Goal: Task Accomplishment & Management: Manage account settings

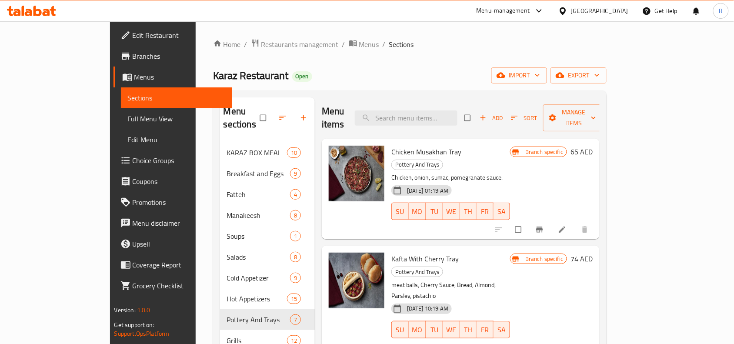
drag, startPoint x: 567, startPoint y: 0, endPoint x: 390, endPoint y: 41, distance: 180.9
click at [390, 41] on ol "Home / Restaurants management / Menus / Sections" at bounding box center [410, 44] width 394 height 11
click at [261, 44] on span "Restaurants management" at bounding box center [299, 44] width 77 height 10
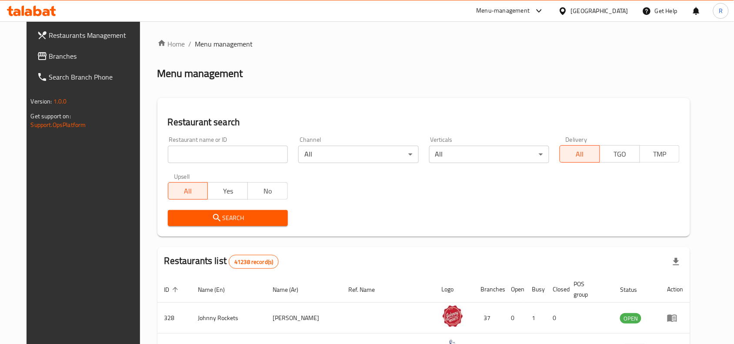
click at [53, 62] on link "Branches" at bounding box center [89, 56] width 119 height 21
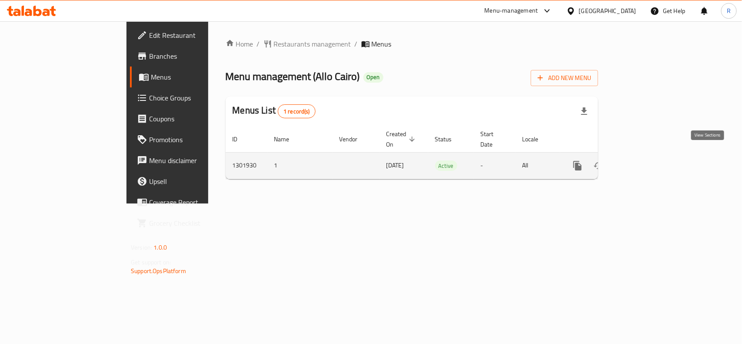
click at [651, 155] on link "enhanced table" at bounding box center [640, 165] width 21 height 21
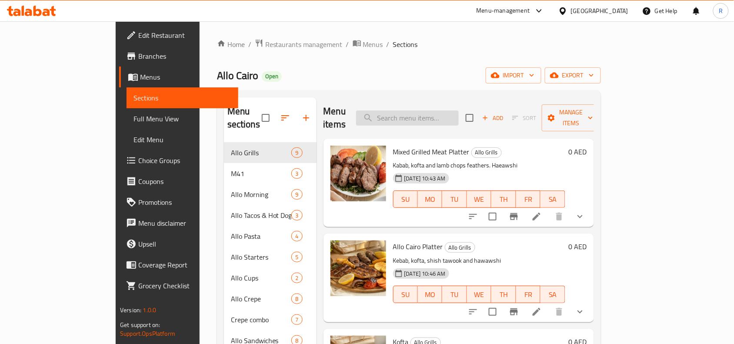
click at [439, 110] on input "search" at bounding box center [407, 117] width 103 height 15
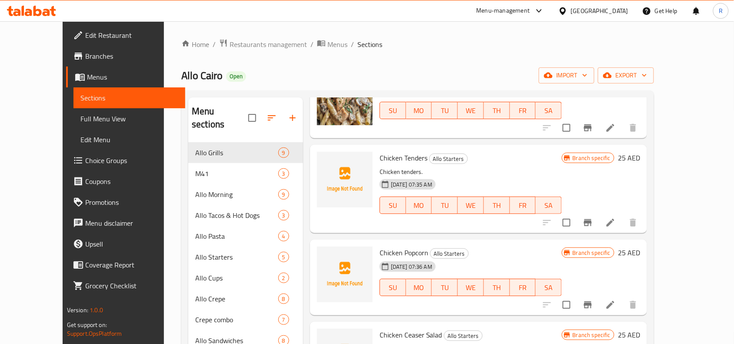
scroll to position [163, 0]
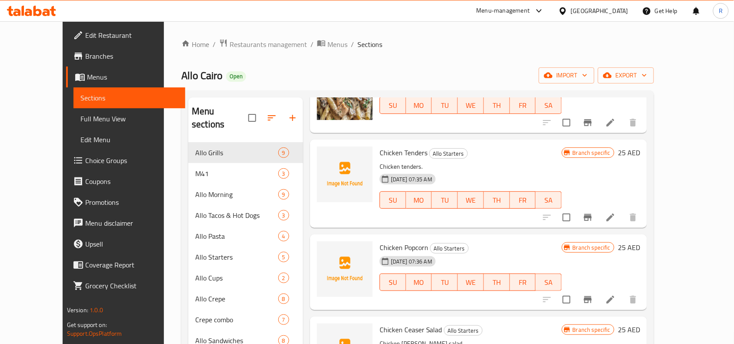
type input "chicken"
click at [623, 216] on li at bounding box center [610, 218] width 24 height 16
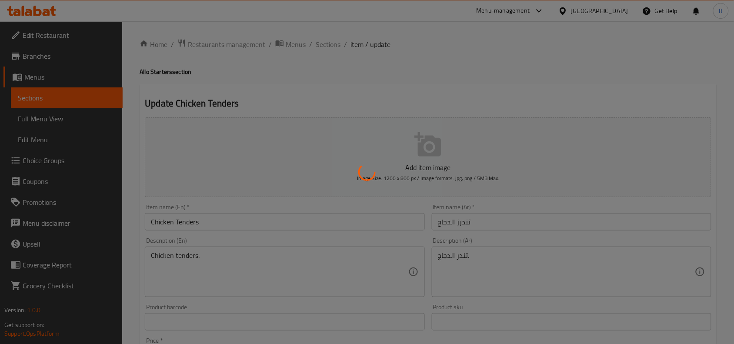
scroll to position [109, 0]
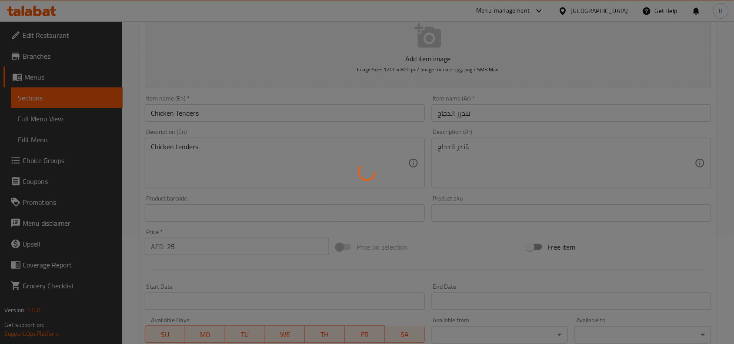
click at [181, 147] on div at bounding box center [367, 172] width 734 height 344
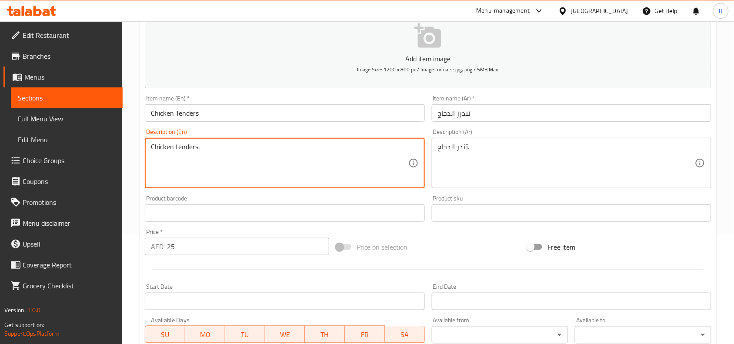
click at [179, 146] on textarea "Chicken tenders." at bounding box center [279, 163] width 257 height 41
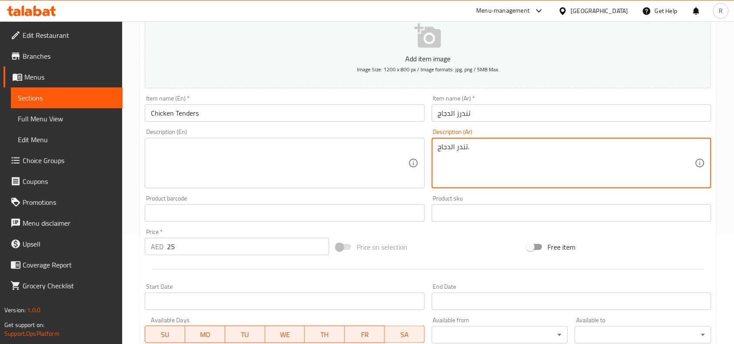
click at [446, 148] on textarea "تندر الدجاج." at bounding box center [566, 163] width 257 height 41
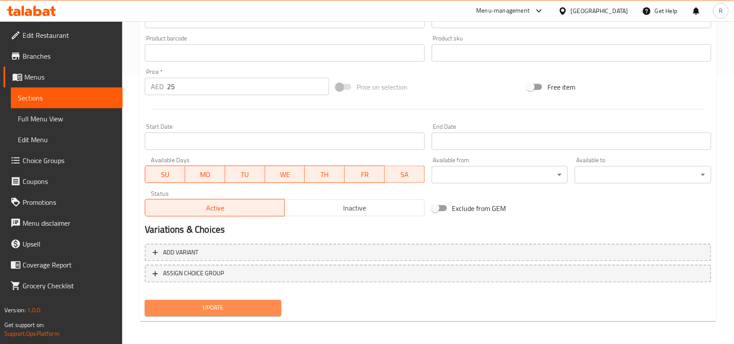
click at [202, 303] on span "Update" at bounding box center [213, 308] width 123 height 11
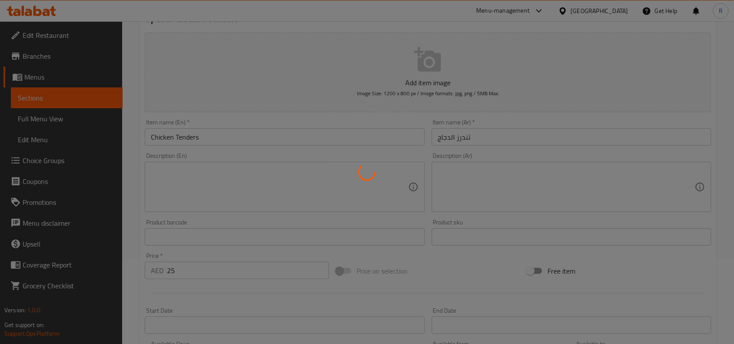
scroll to position [0, 0]
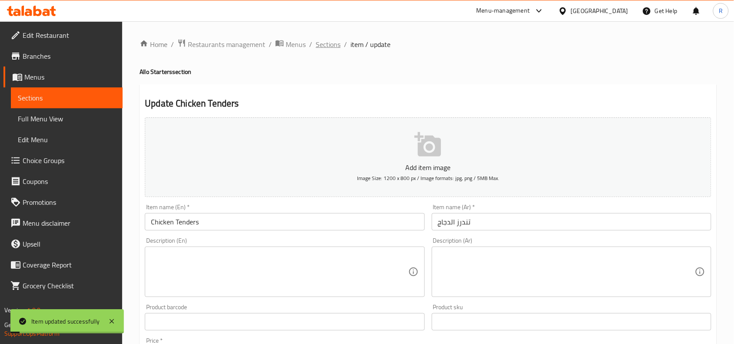
click at [333, 43] on span "Sections" at bounding box center [328, 44] width 25 height 10
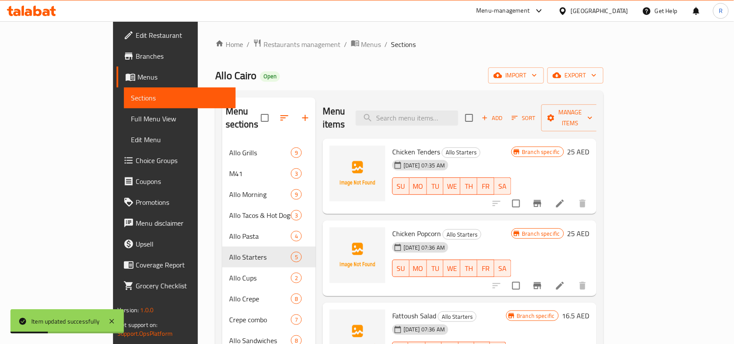
click at [572, 196] on li at bounding box center [560, 204] width 24 height 16
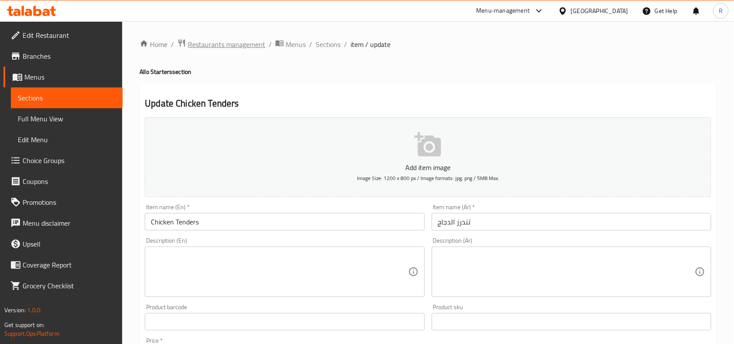
click at [209, 41] on span "Restaurants management" at bounding box center [226, 44] width 77 height 10
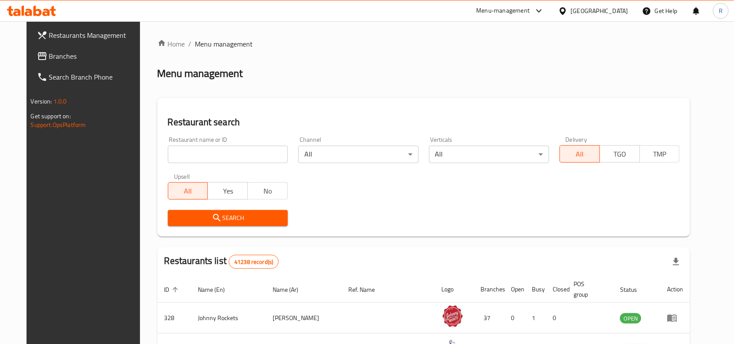
click at [49, 55] on span "Branches" at bounding box center [95, 56] width 93 height 10
